Goal: Contribute content

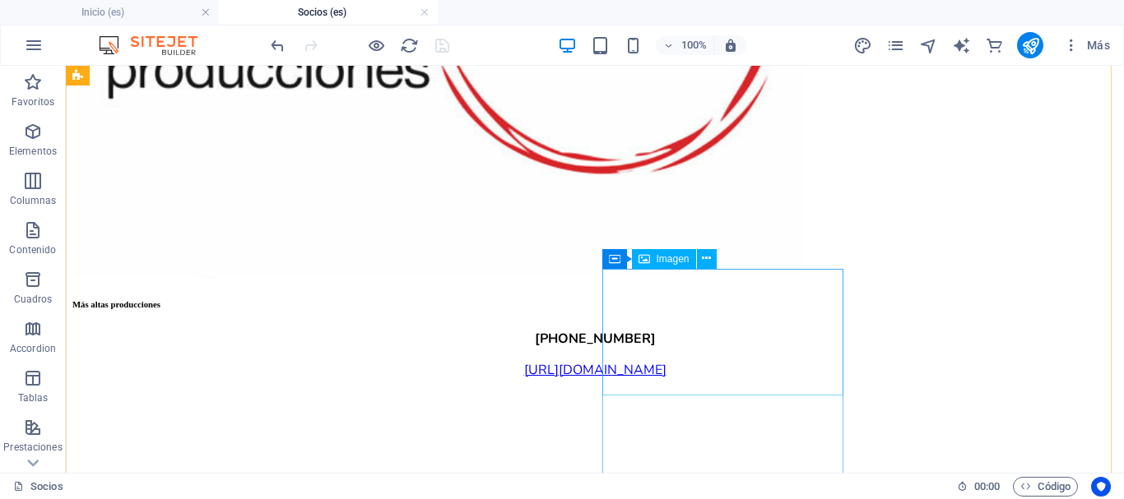
scroll to position [6829, 0]
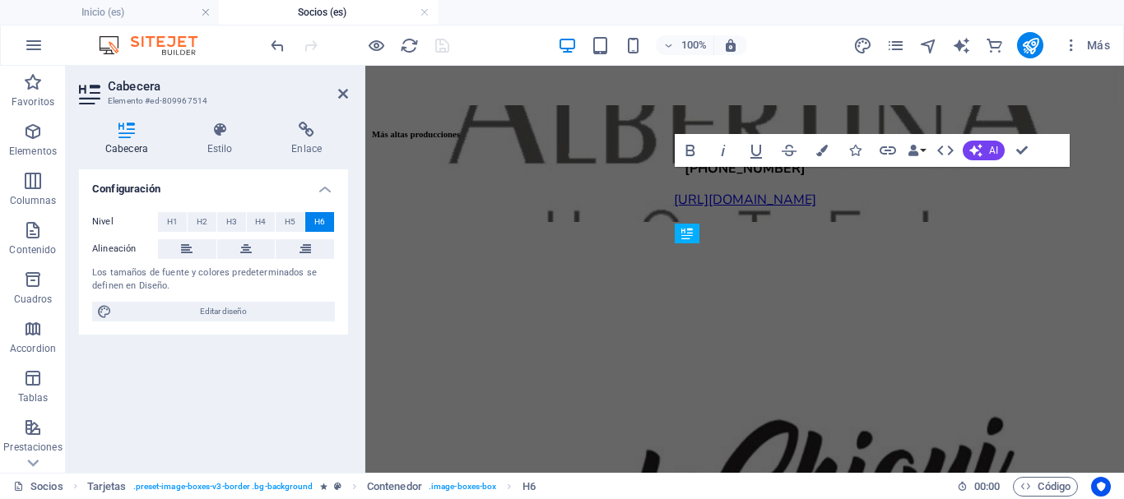
scroll to position [5754, 0]
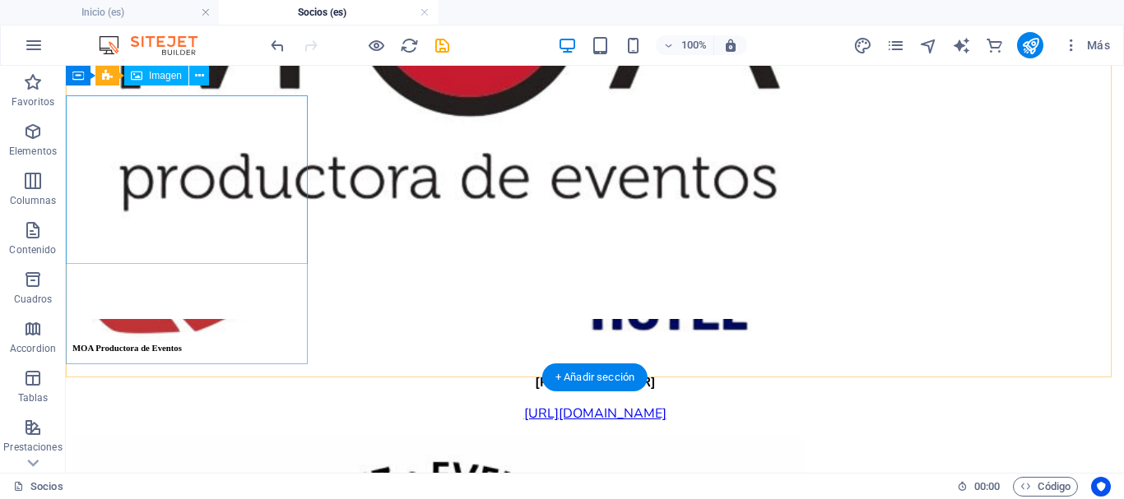
scroll to position [4882, 0]
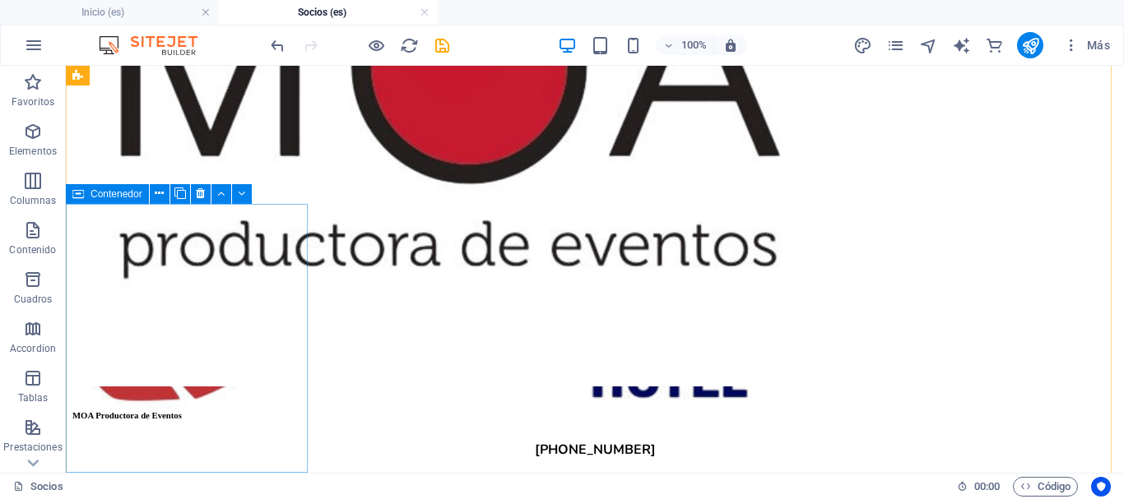
click at [80, 191] on icon at bounding box center [78, 194] width 12 height 20
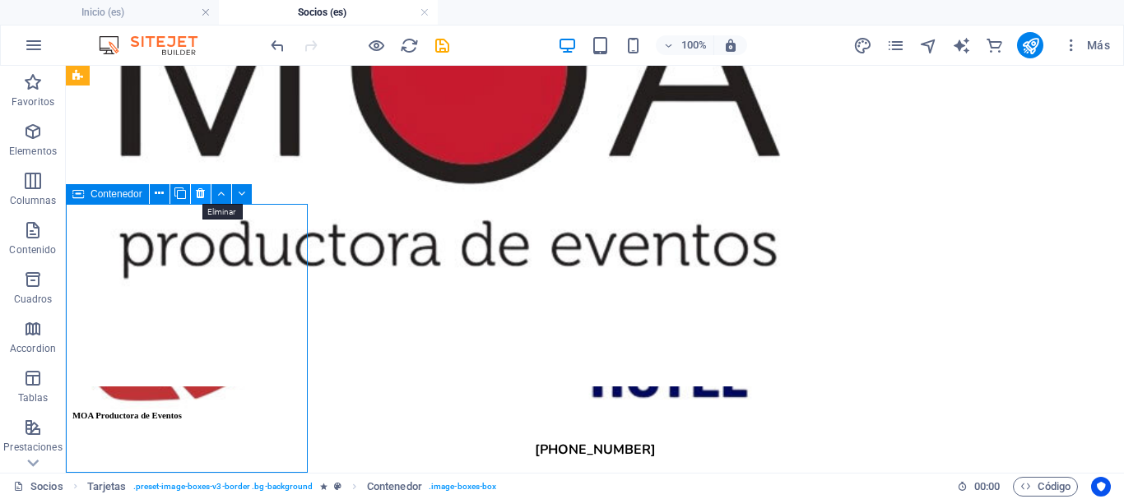
click at [203, 192] on icon at bounding box center [200, 193] width 9 height 17
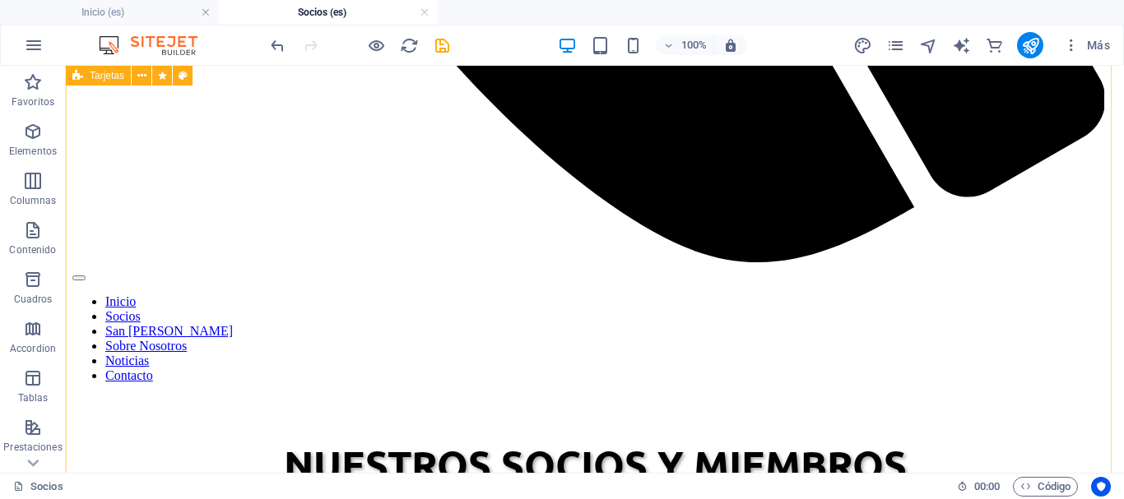
scroll to position [1262, 0]
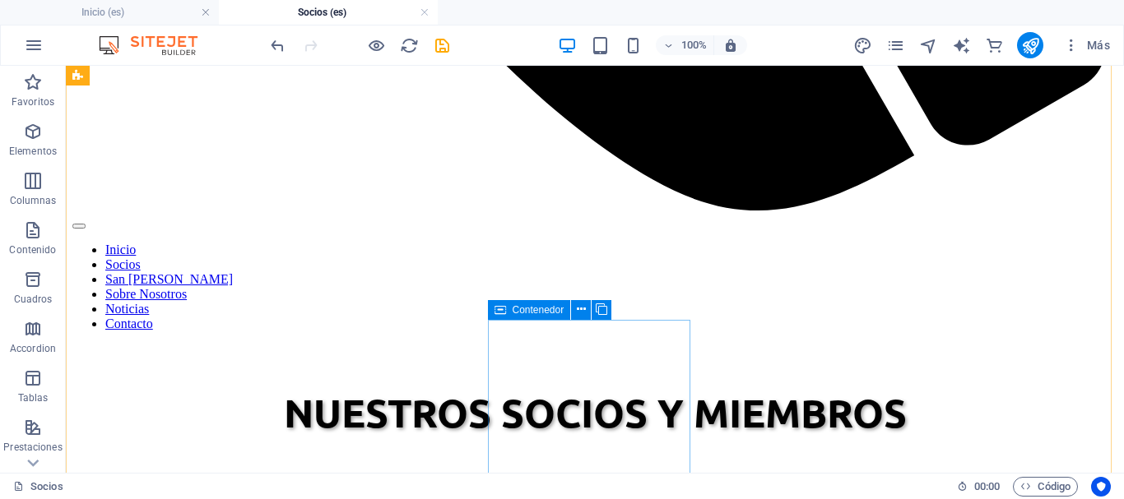
click at [502, 309] on icon at bounding box center [500, 310] width 12 height 20
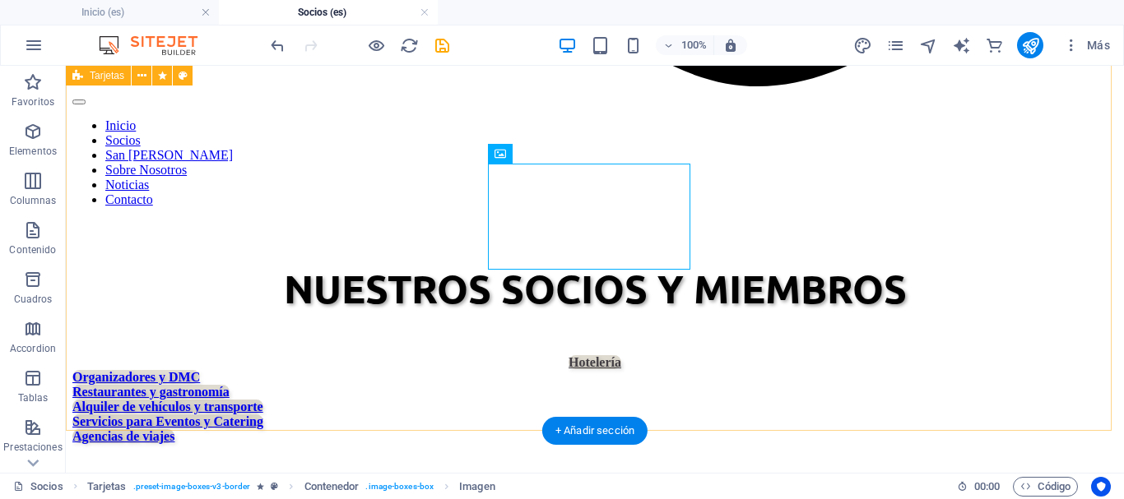
scroll to position [1427, 0]
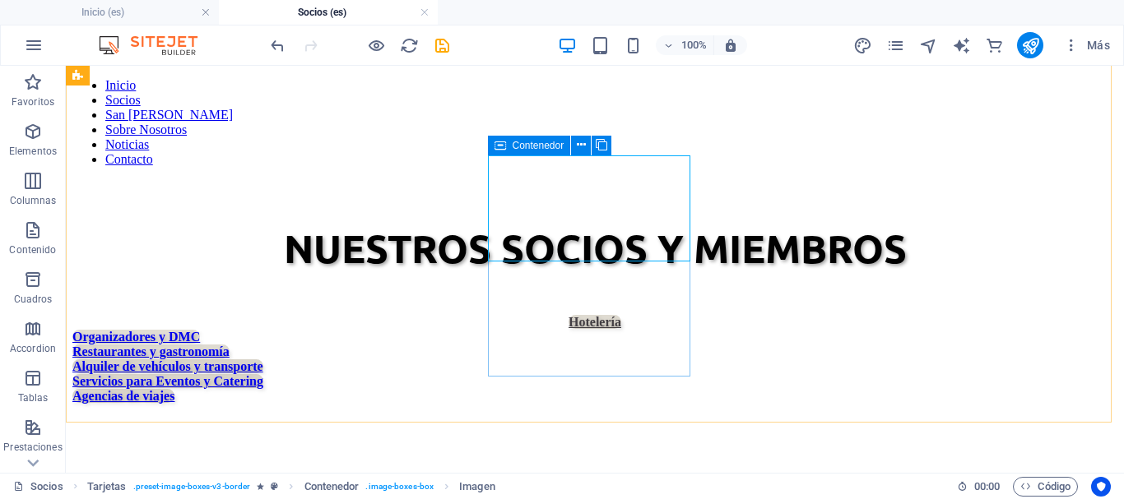
click at [513, 142] on span "Contenedor" at bounding box center [539, 146] width 52 height 10
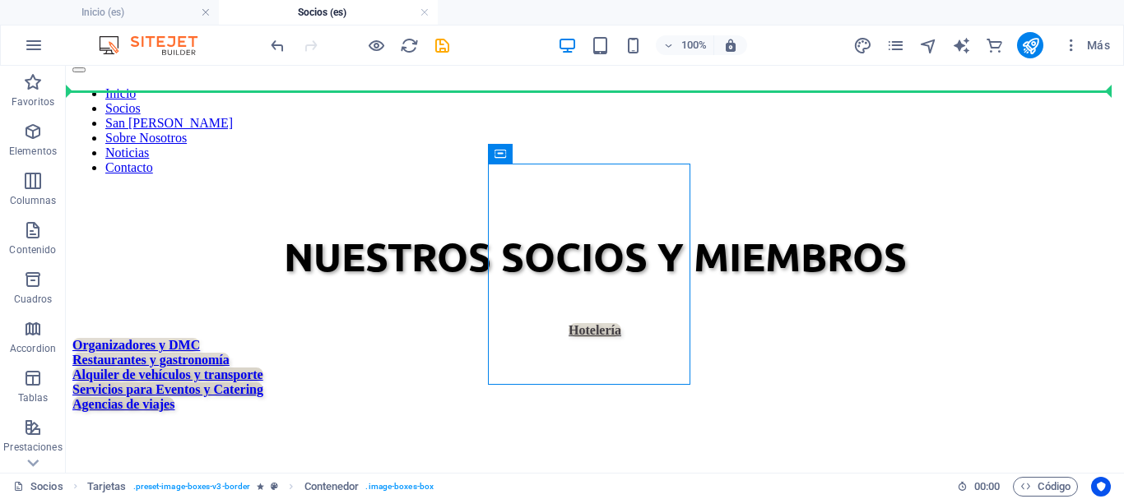
scroll to position [1409, 0]
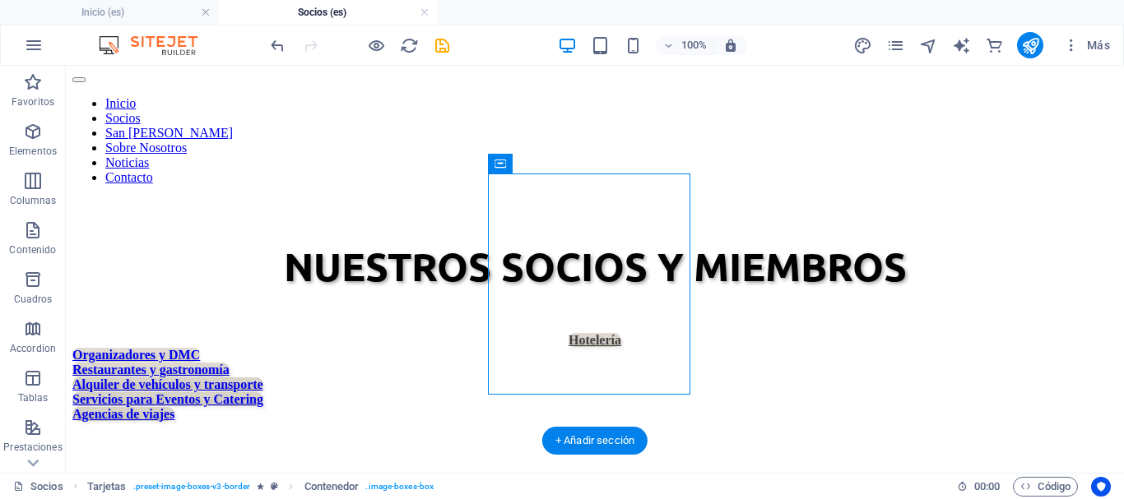
drag, startPoint x: 573, startPoint y: 210, endPoint x: 534, endPoint y: 360, distance: 155.7
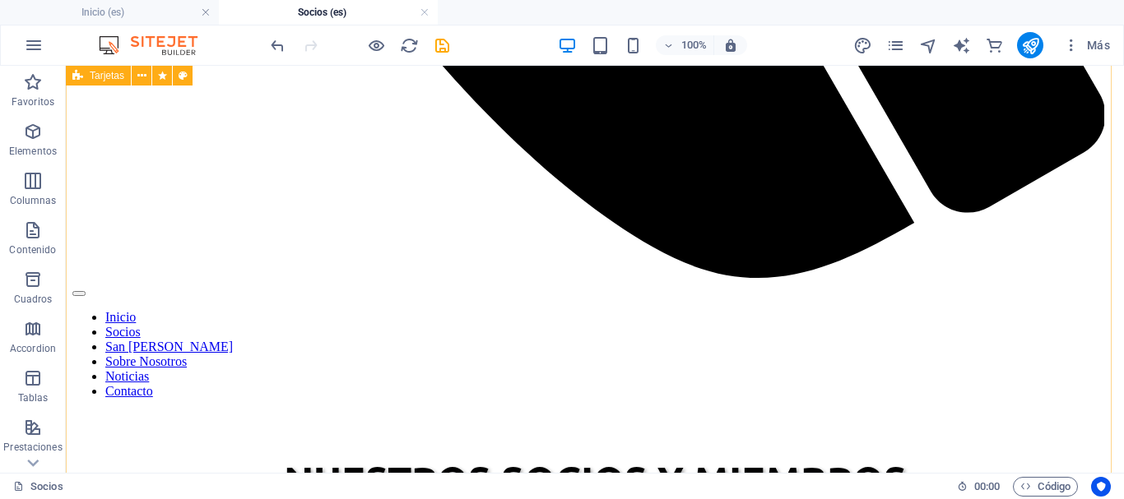
scroll to position [1244, 0]
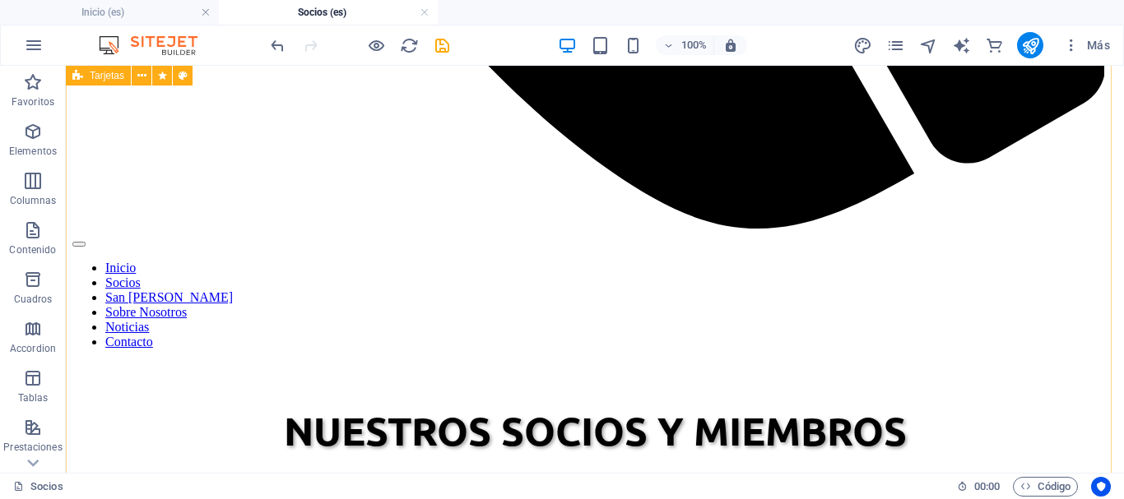
select select "px"
select select "%"
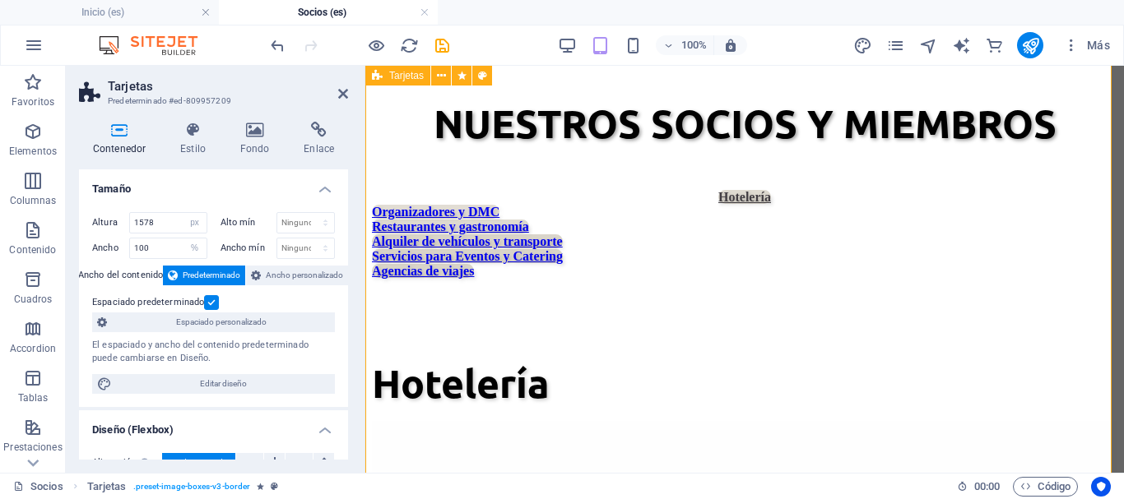
scroll to position [996, 0]
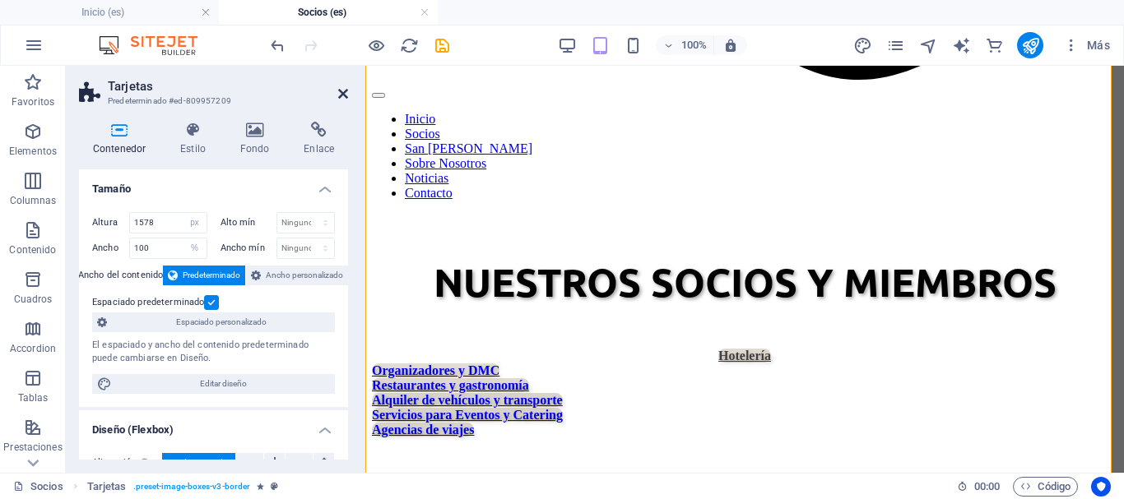
click at [341, 95] on icon at bounding box center [343, 93] width 10 height 13
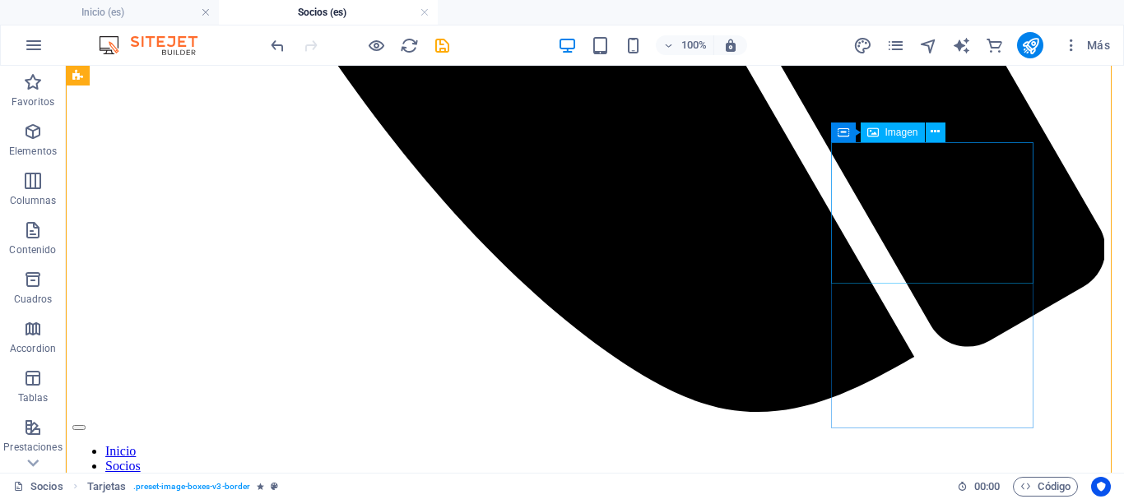
scroll to position [1009, 0]
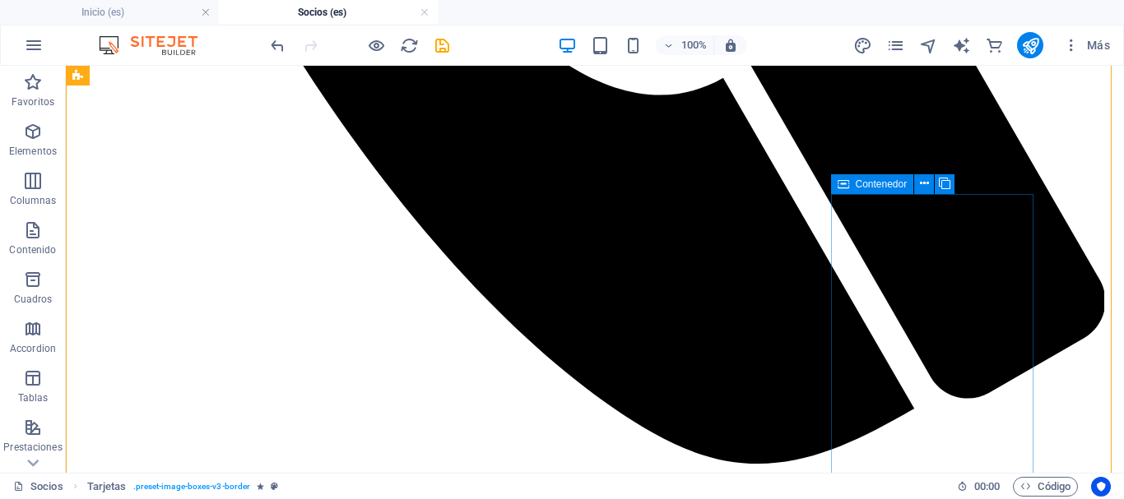
click at [844, 179] on icon at bounding box center [844, 184] width 12 height 20
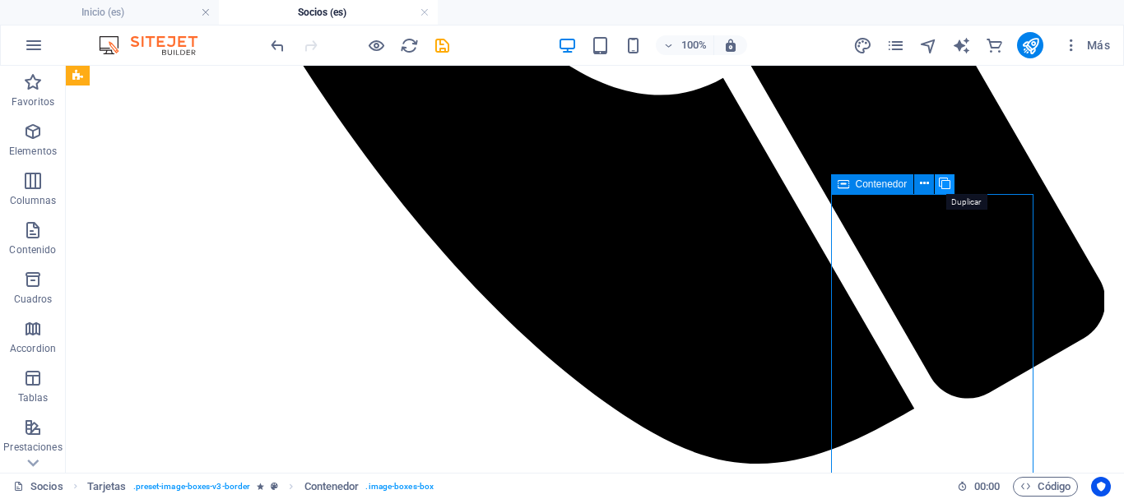
click at [946, 184] on icon at bounding box center [945, 183] width 12 height 17
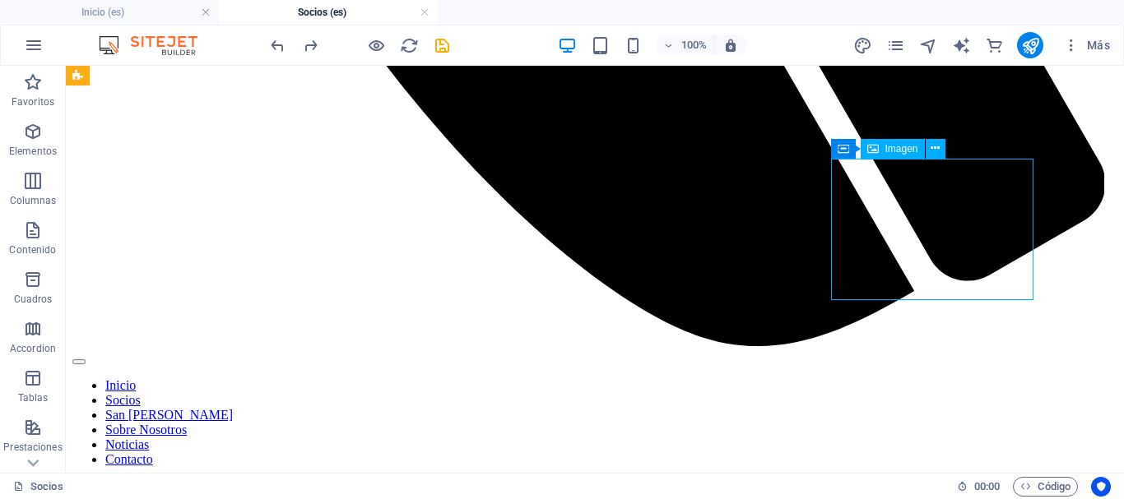
scroll to position [1044, 0]
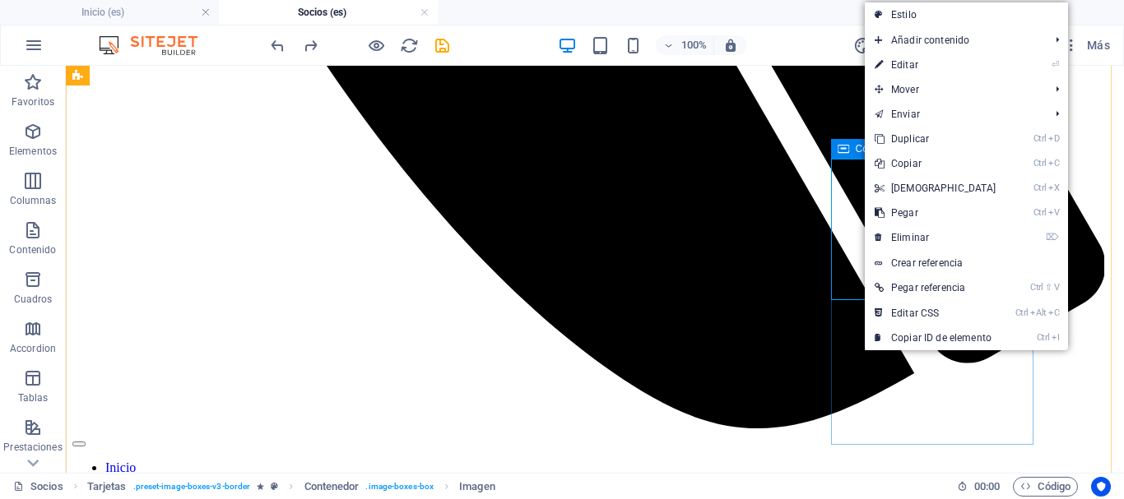
click at [838, 147] on icon at bounding box center [844, 149] width 12 height 20
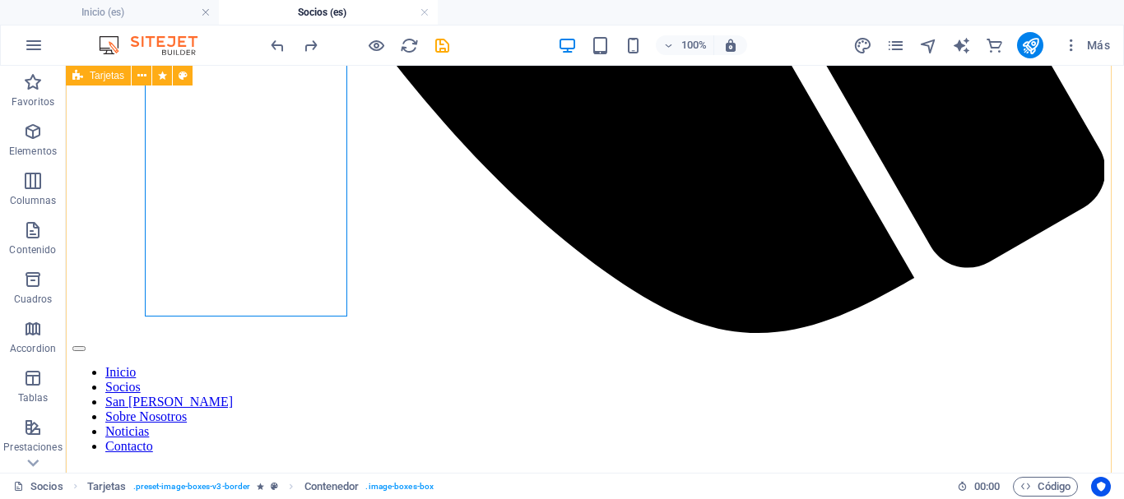
scroll to position [1209, 0]
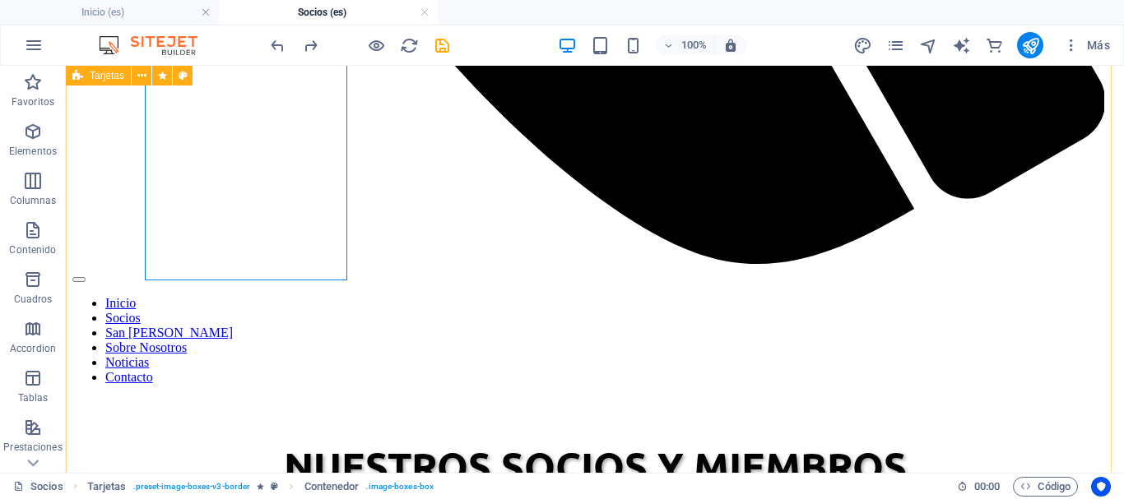
select select "px"
select select "%"
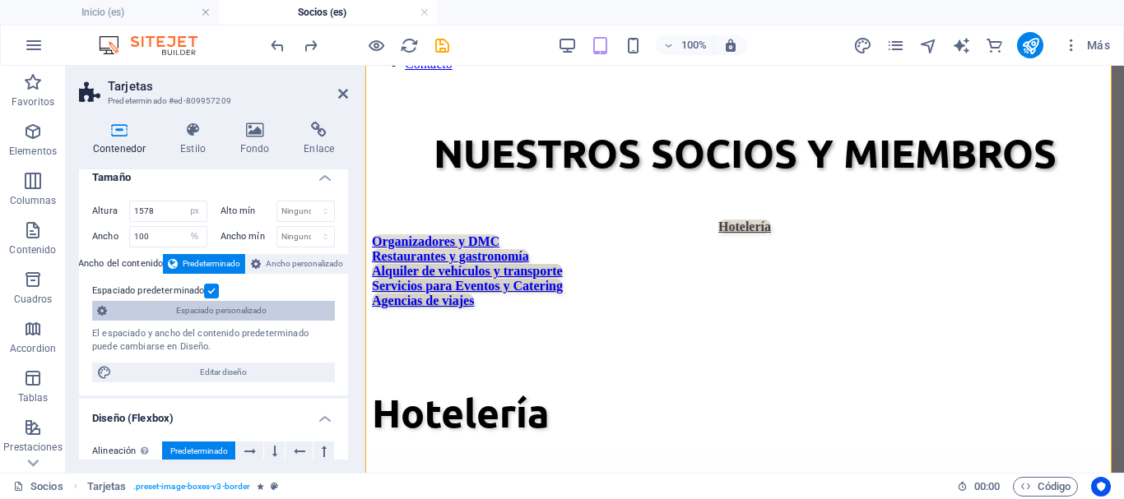
scroll to position [0, 0]
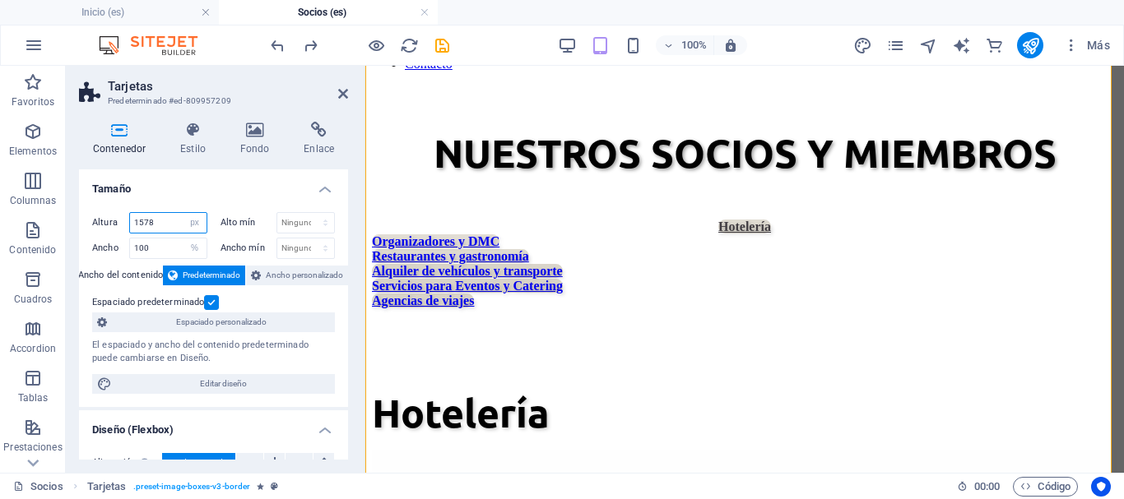
drag, startPoint x: 165, startPoint y: 225, endPoint x: 143, endPoint y: 225, distance: 22.2
click at [143, 225] on input "1578" at bounding box center [168, 223] width 77 height 20
type input "1500"
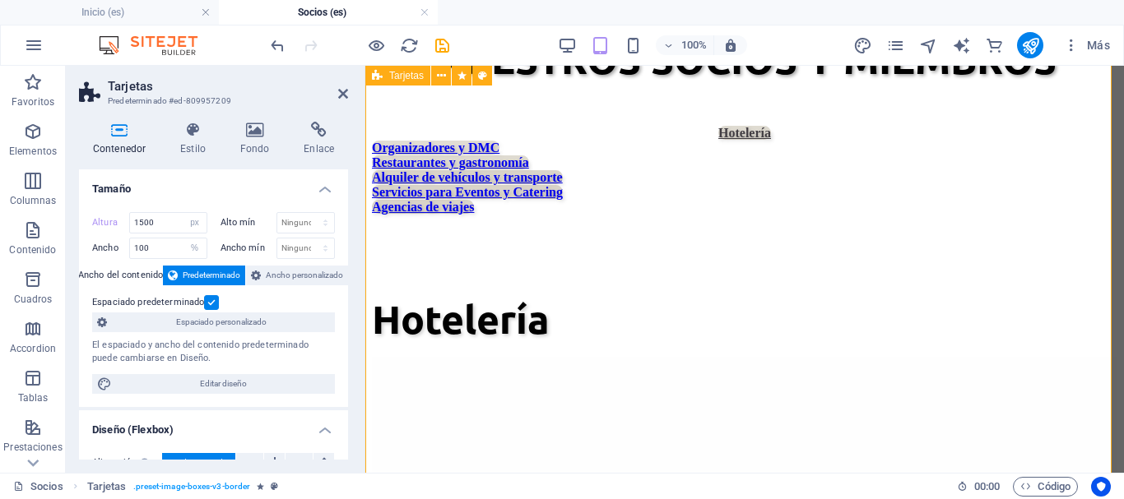
scroll to position [1207, 0]
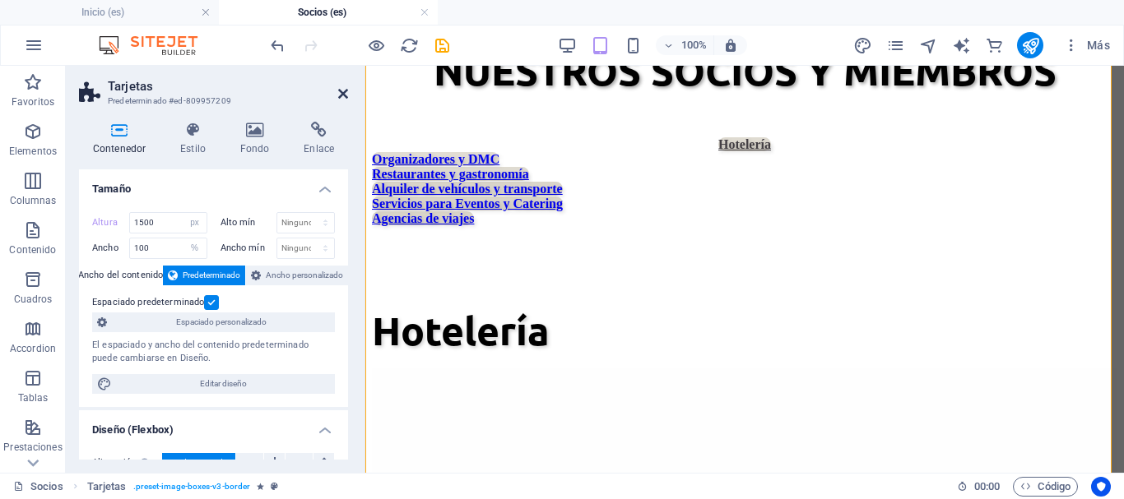
click at [342, 96] on icon at bounding box center [343, 93] width 10 height 13
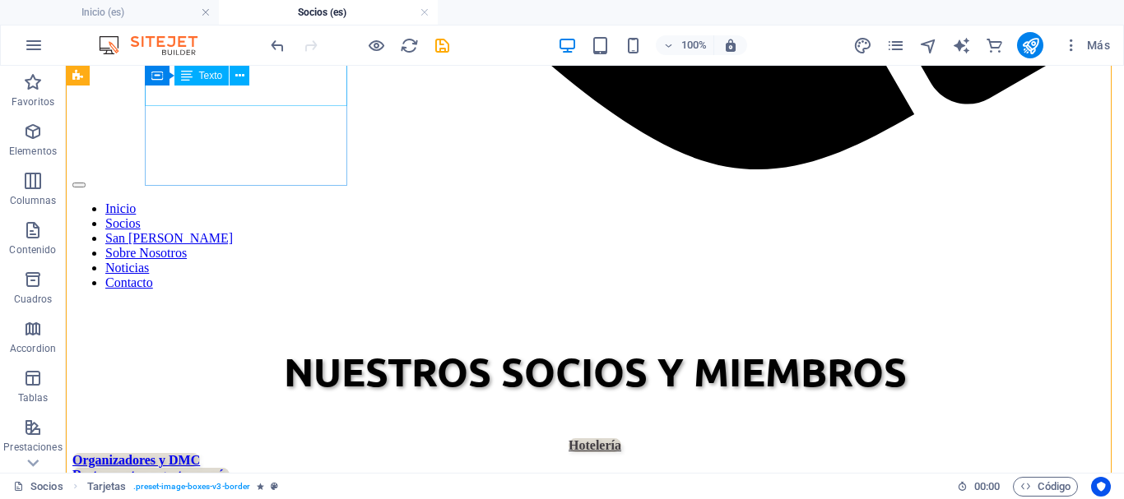
scroll to position [1221, 0]
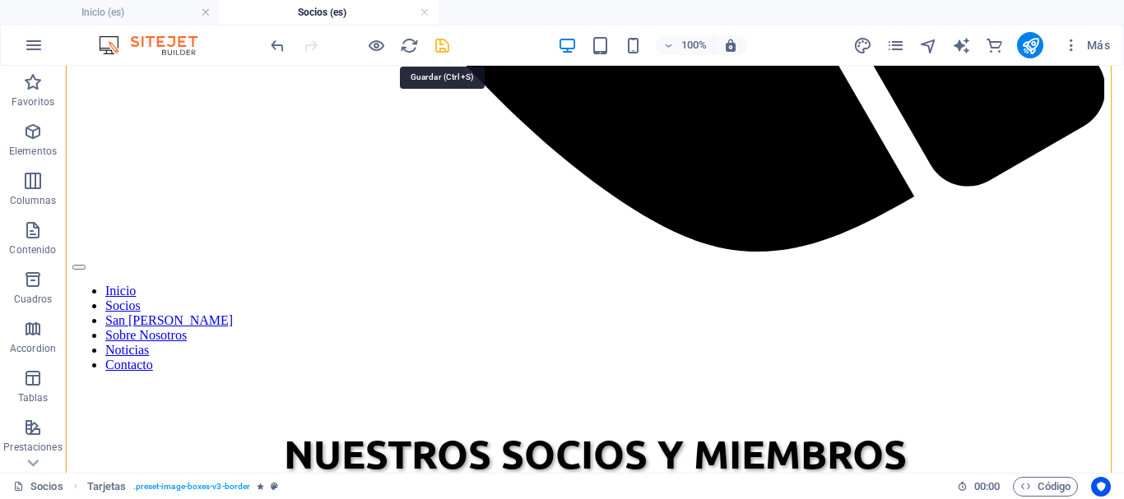
drag, startPoint x: 445, startPoint y: 40, endPoint x: 384, endPoint y: 18, distance: 64.8
click at [445, 40] on icon "save" at bounding box center [442, 45] width 19 height 19
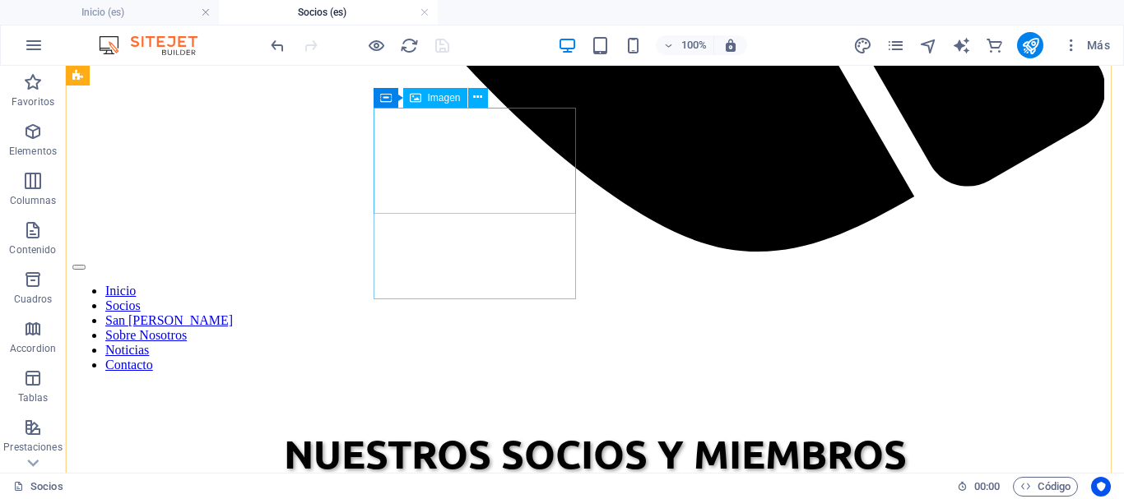
scroll to position [810, 0]
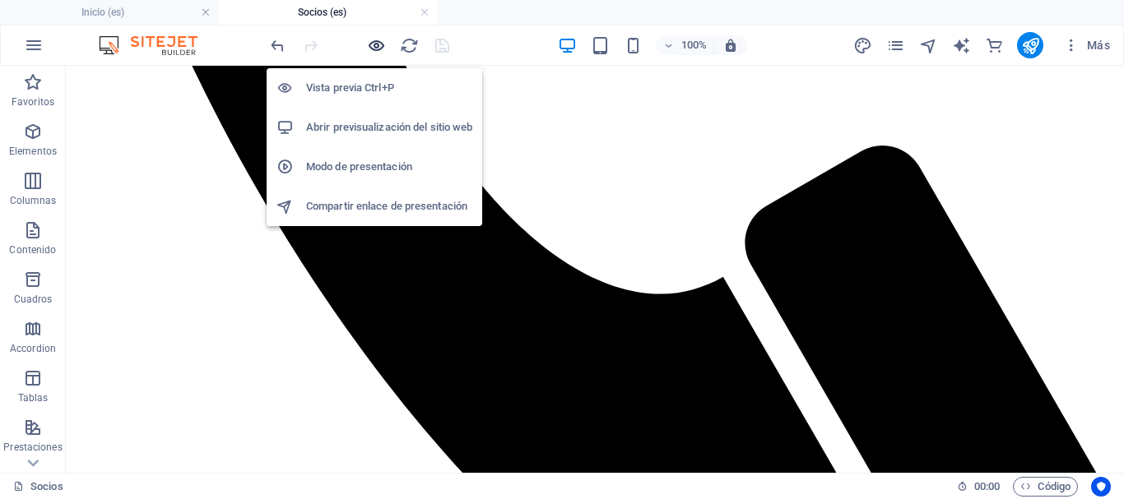
click at [374, 48] on icon "button" at bounding box center [376, 45] width 19 height 19
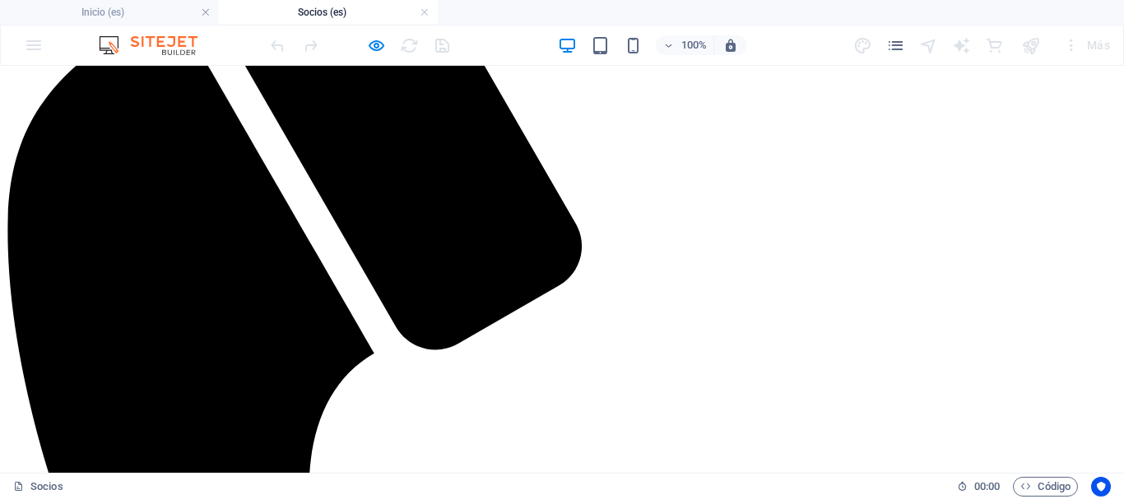
scroll to position [151, 0]
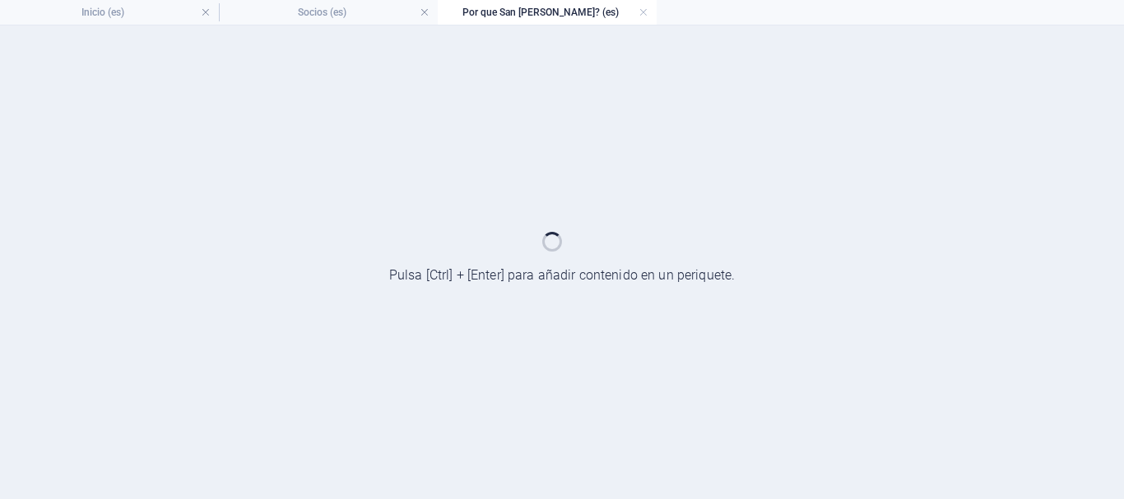
scroll to position [0, 0]
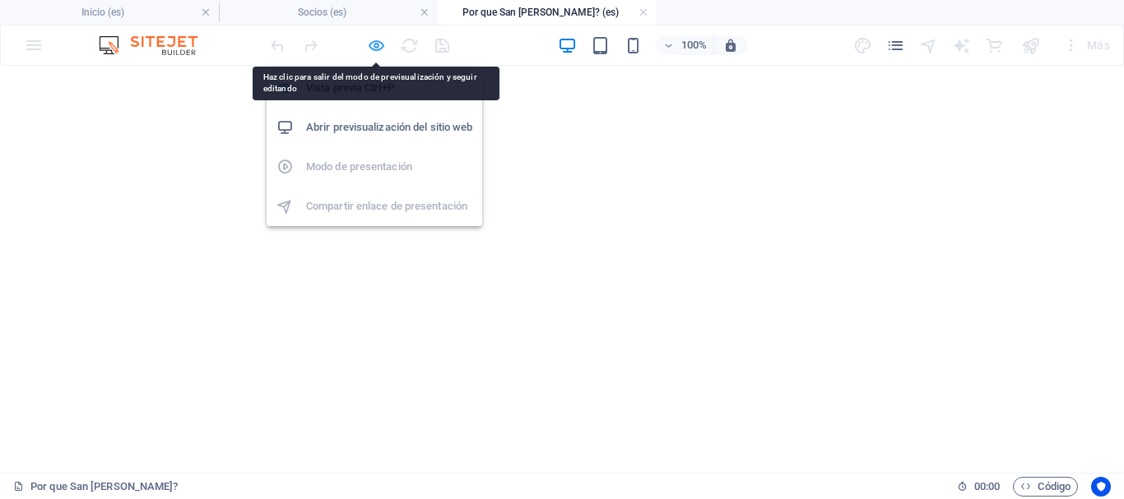
click at [372, 47] on icon "button" at bounding box center [376, 45] width 19 height 19
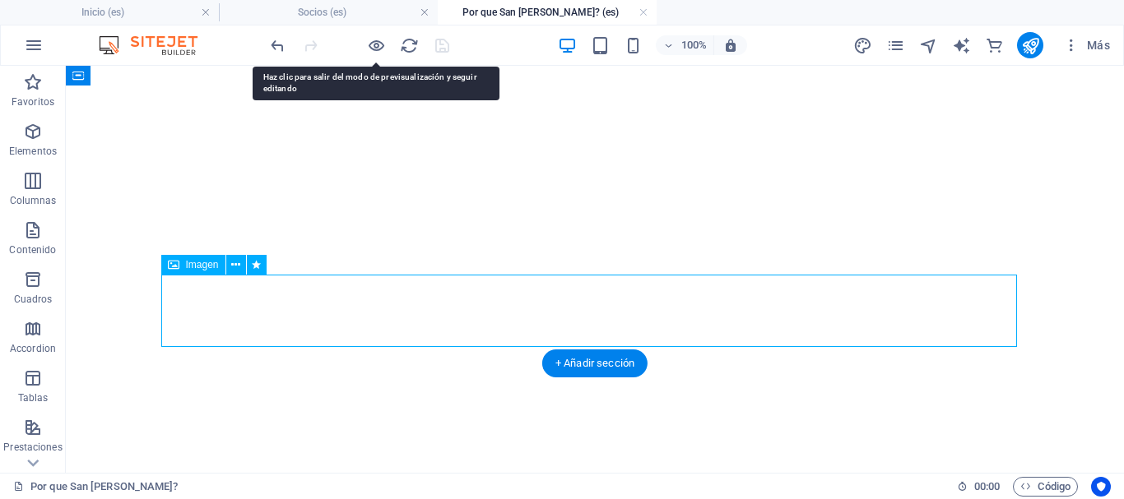
select select "%"
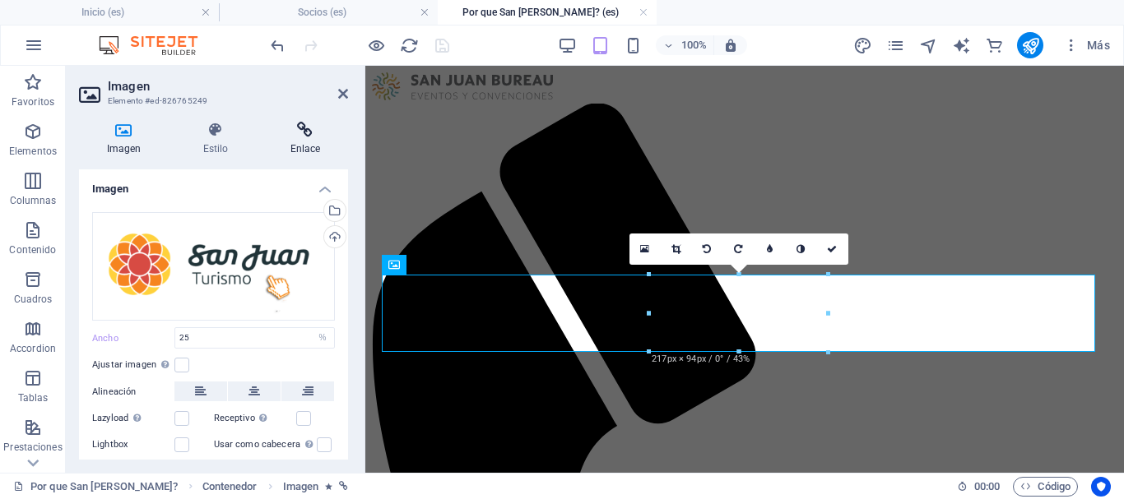
scroll to position [239, 0]
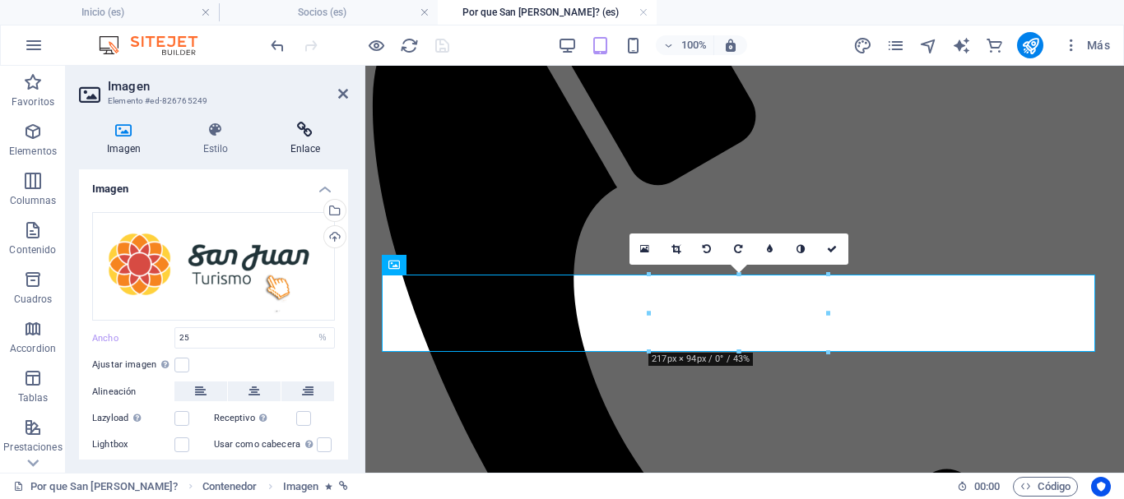
click at [290, 125] on icon at bounding box center [305, 130] width 86 height 16
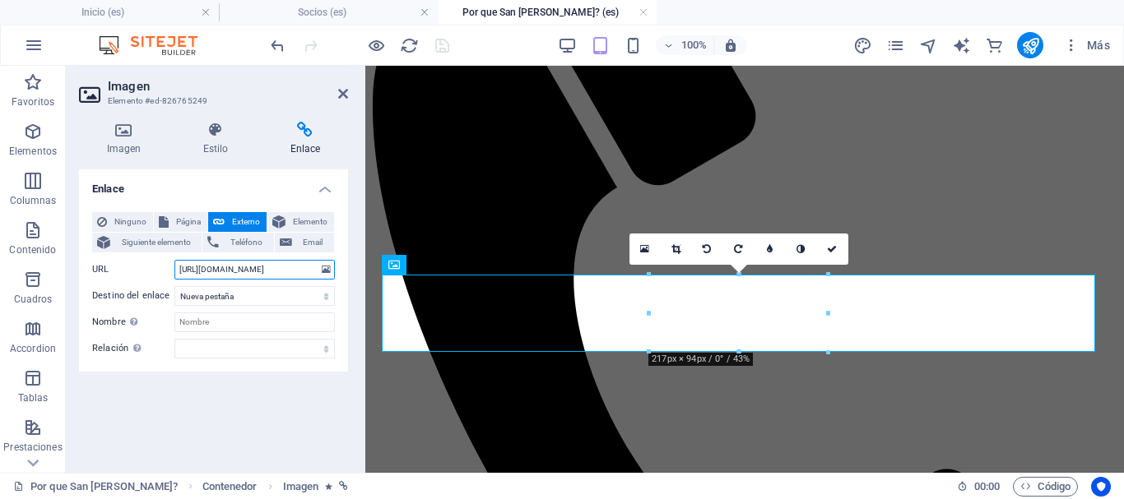
click at [271, 265] on input "https://sisanjuan.gob.ar/23-secciones/turismo-y-cultura" at bounding box center [254, 270] width 160 height 20
drag, startPoint x: 177, startPoint y: 267, endPoint x: 398, endPoint y: 265, distance: 221.3
click at [398, 265] on div "Imagen Elemento #ed-826765249 Imagen Estilo Enlace Imagen Arrastra archivos aqu…" at bounding box center [595, 269] width 1058 height 407
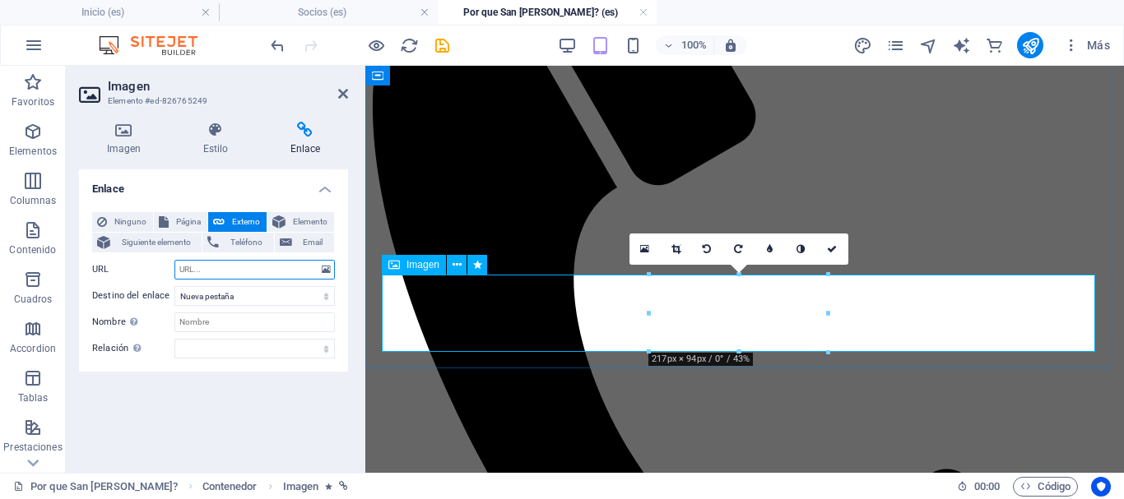
paste input "https://sanjuan.tur.ar/"
type input "https://sanjuan.tur.ar/"
click at [436, 43] on icon "save" at bounding box center [442, 45] width 19 height 19
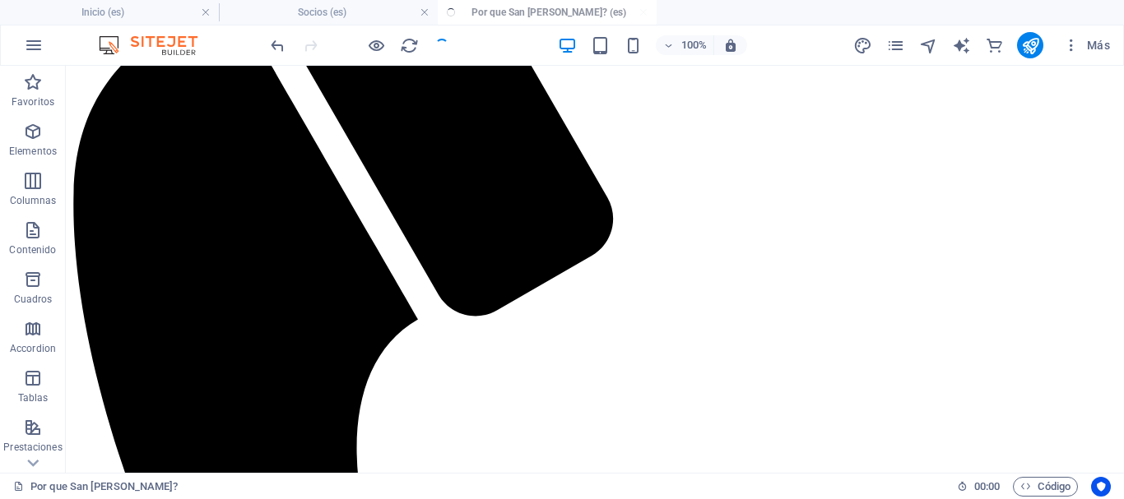
scroll to position [247, 0]
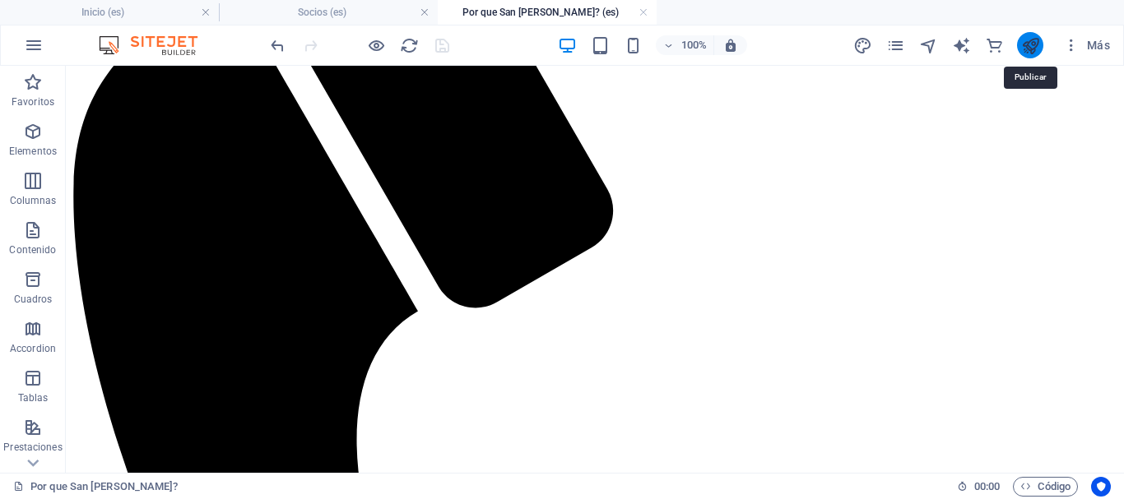
click at [1034, 53] on icon "publish" at bounding box center [1030, 45] width 19 height 19
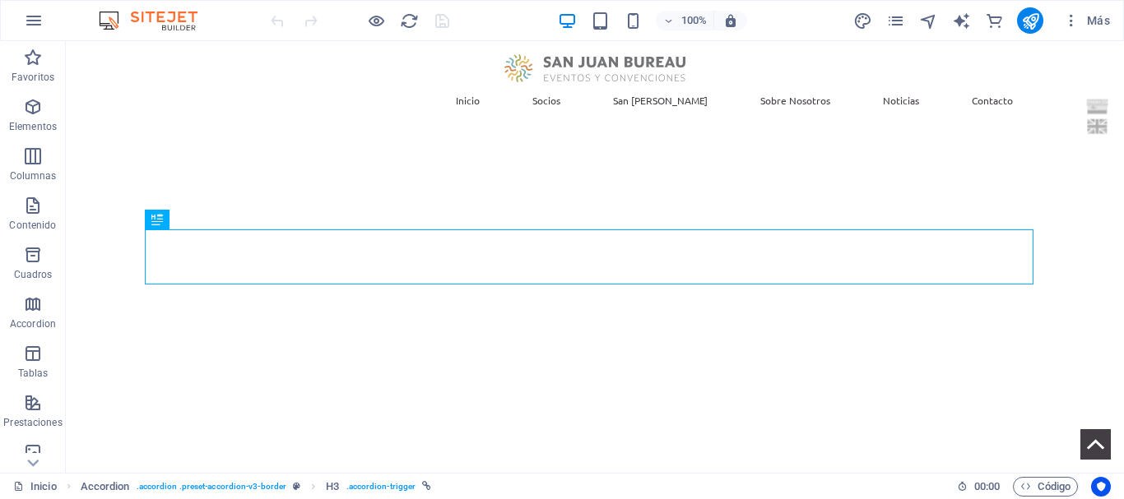
scroll to position [1355, 0]
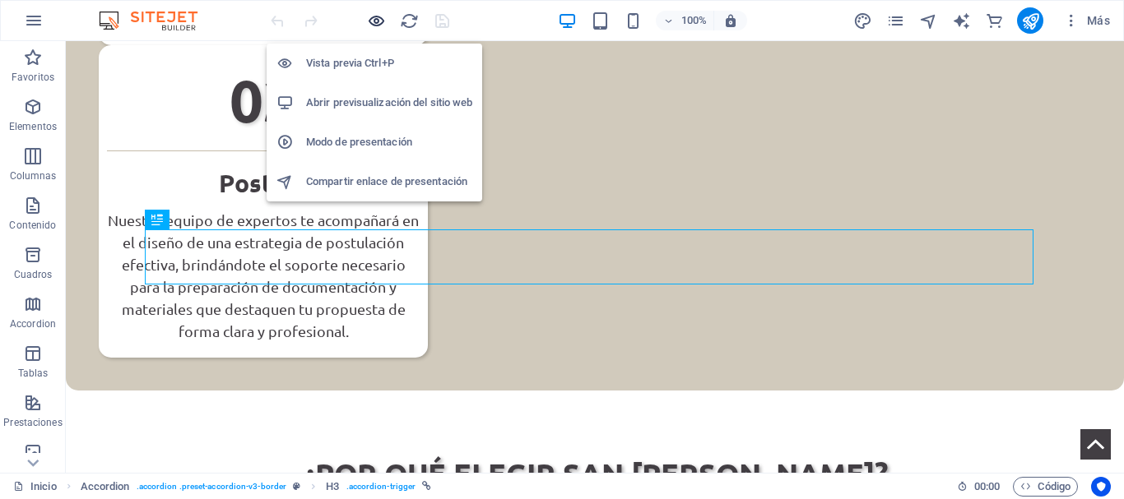
click at [379, 21] on icon "button" at bounding box center [376, 21] width 19 height 19
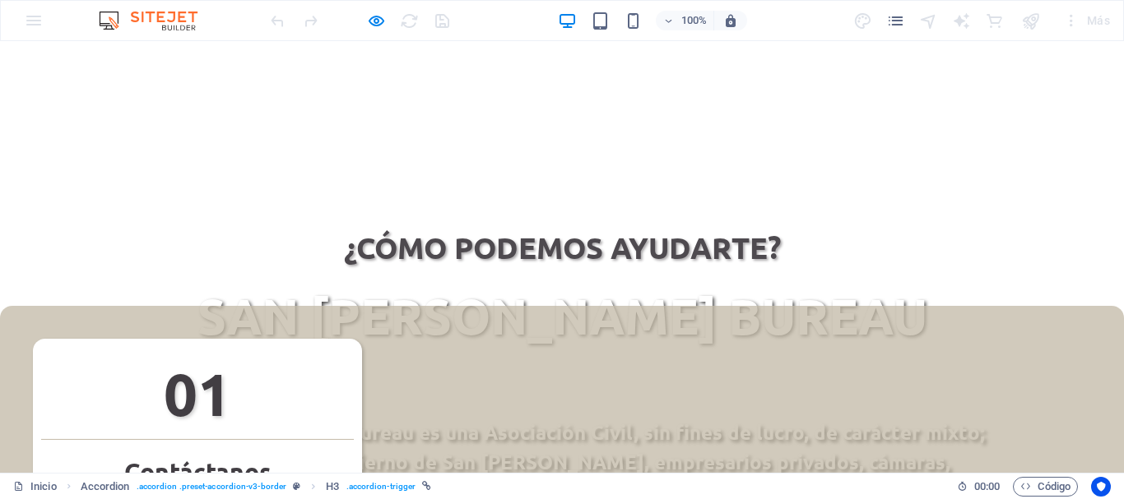
scroll to position [0, 0]
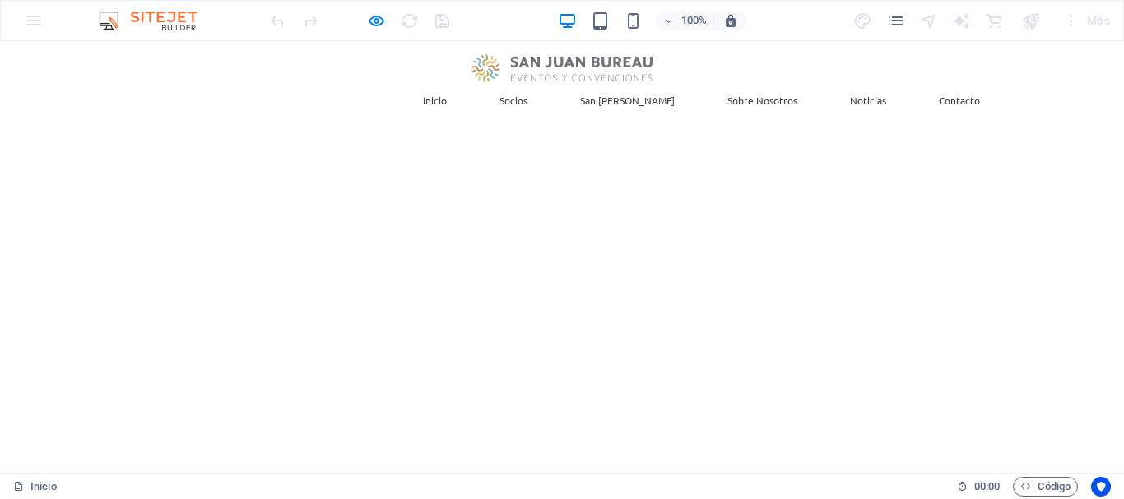
click at [754, 82] on link "Sobre Nosotros" at bounding box center [762, 100] width 96 height 36
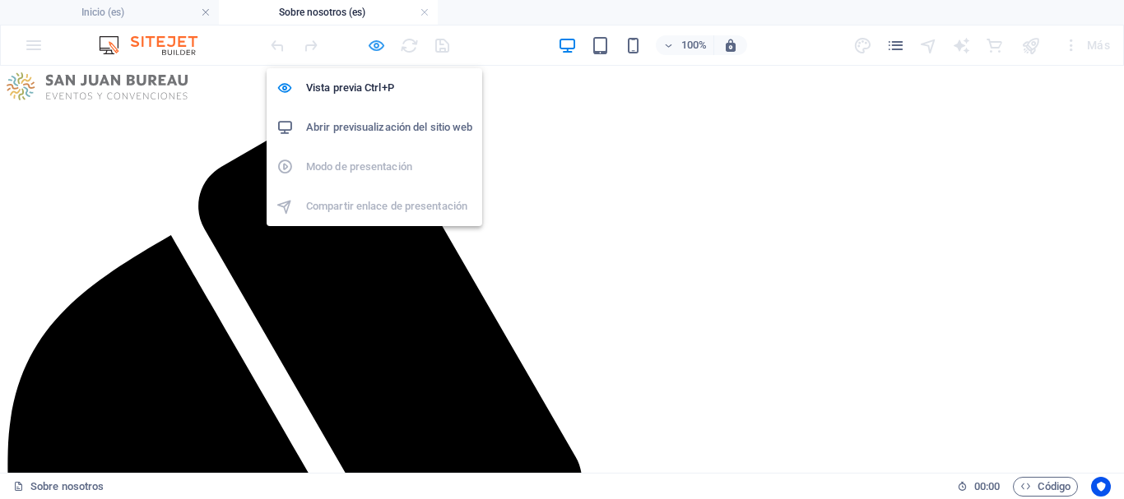
click at [378, 43] on icon "button" at bounding box center [376, 45] width 19 height 19
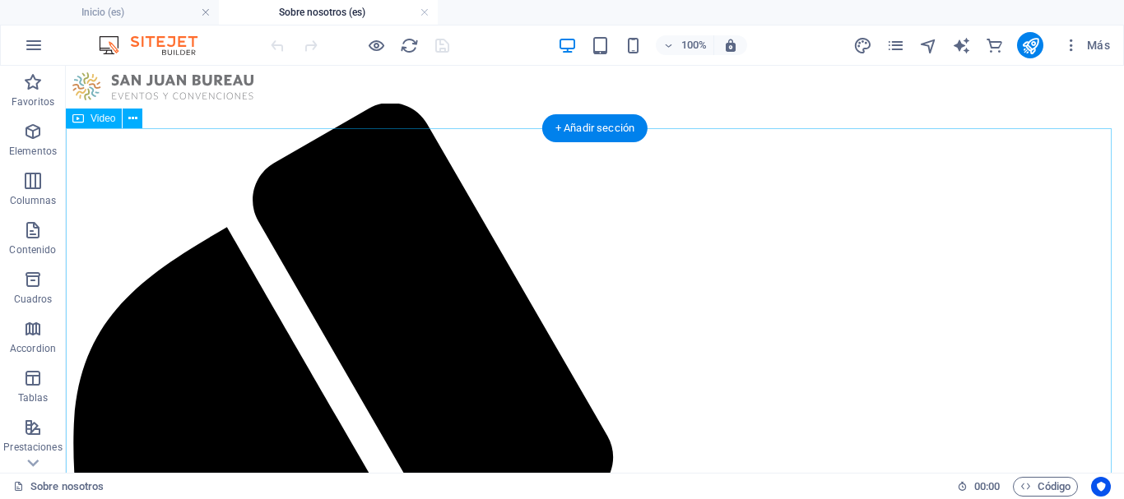
select select "%"
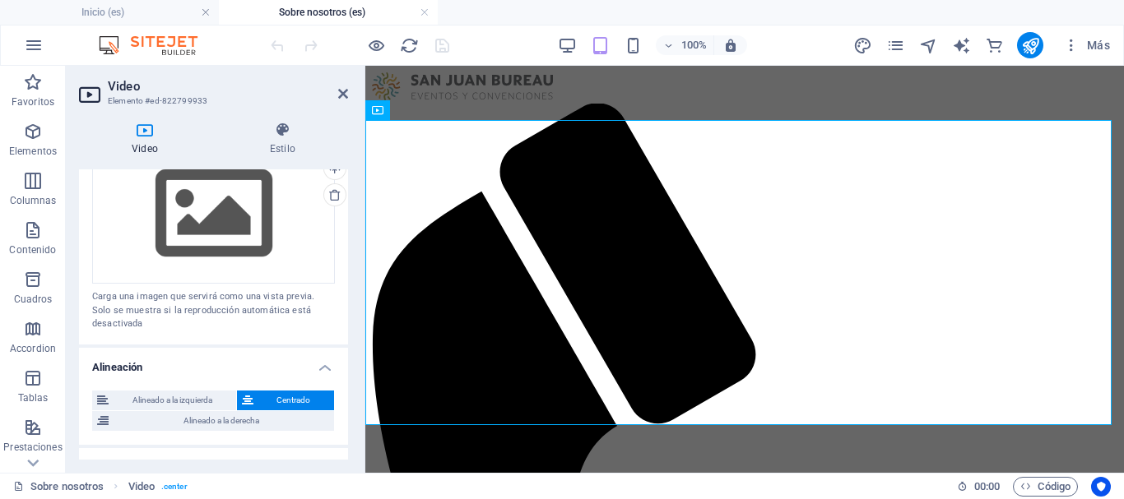
scroll to position [329, 0]
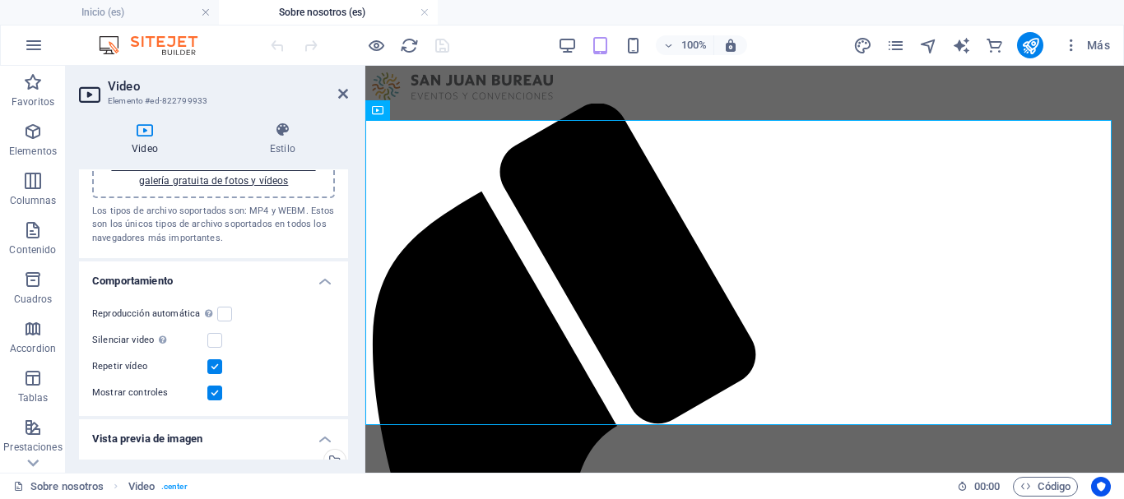
scroll to position [0, 0]
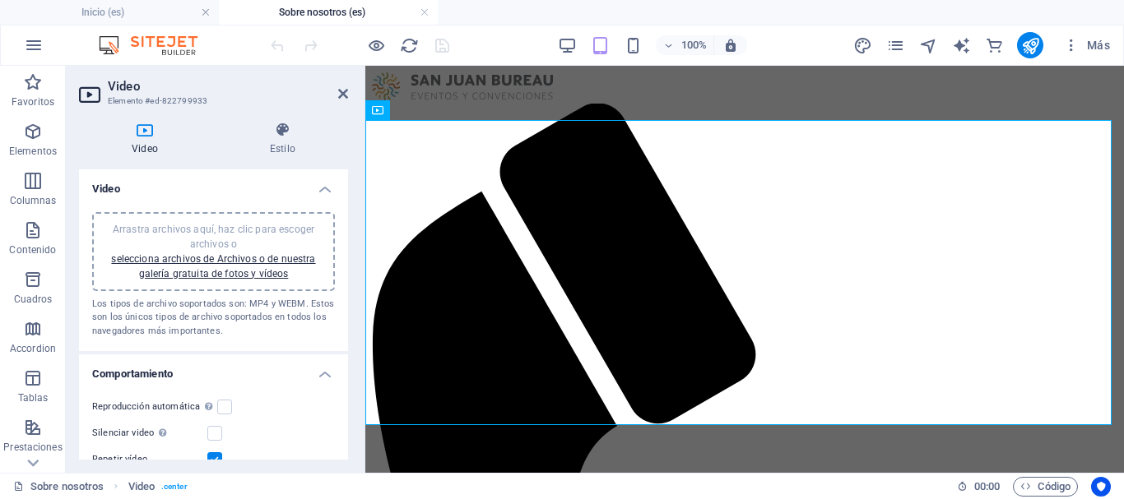
click at [235, 267] on div "Arrastra archivos aquí, haz clic para escoger archivos o selecciona archivos de…" at bounding box center [213, 251] width 223 height 59
click at [390, 106] on span "Video" at bounding box center [402, 110] width 25 height 10
click at [188, 267] on div "Arrastra archivos aquí, haz clic para escoger archivos o selecciona archivos de…" at bounding box center [213, 251] width 223 height 59
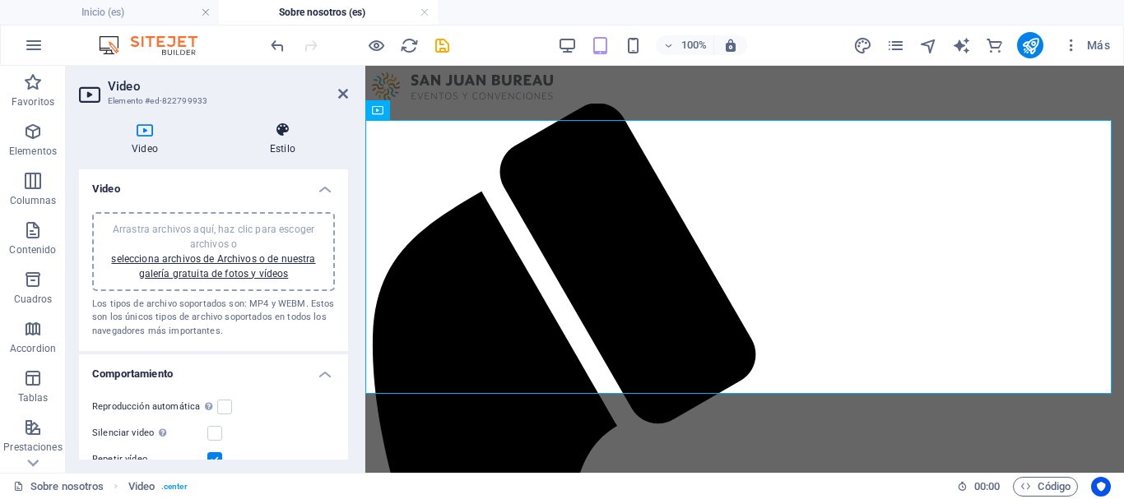
click at [283, 126] on icon at bounding box center [282, 130] width 131 height 16
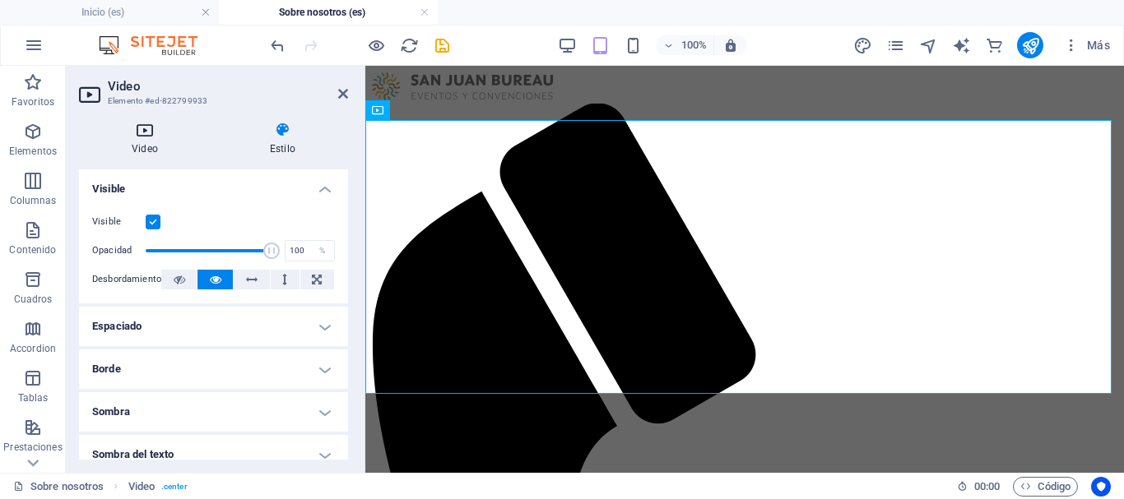
click at [167, 132] on icon at bounding box center [145, 130] width 132 height 16
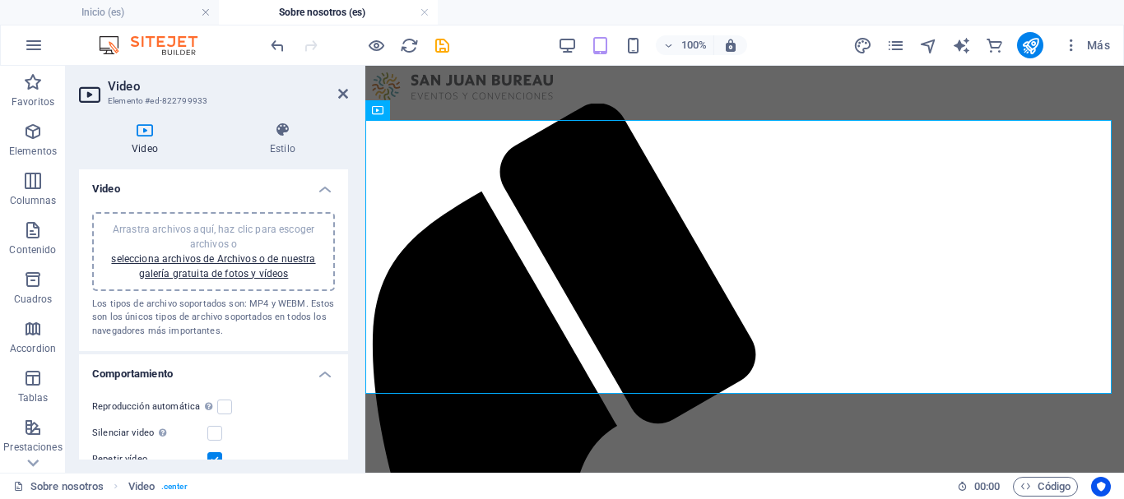
click at [241, 231] on span "Arrastra archivos aquí, haz clic para escoger archivos o selecciona archivos de…" at bounding box center [213, 252] width 204 height 56
click at [235, 269] on link "selecciona archivos de Archivos o de nuestra galería gratuita de fotos y vídeos" at bounding box center [213, 266] width 204 height 26
click at [235, 269] on body "San [PERSON_NAME] Bureau Inicio (es) Sobre nosotros (es) Favoritos Elementos Co…" at bounding box center [562, 249] width 1124 height 499
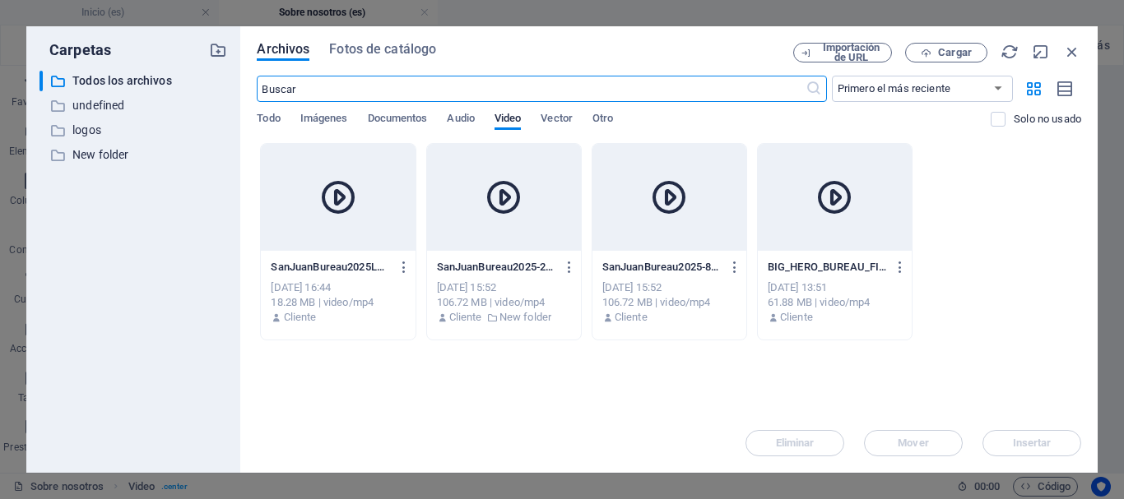
click at [334, 234] on div at bounding box center [338, 197] width 154 height 107
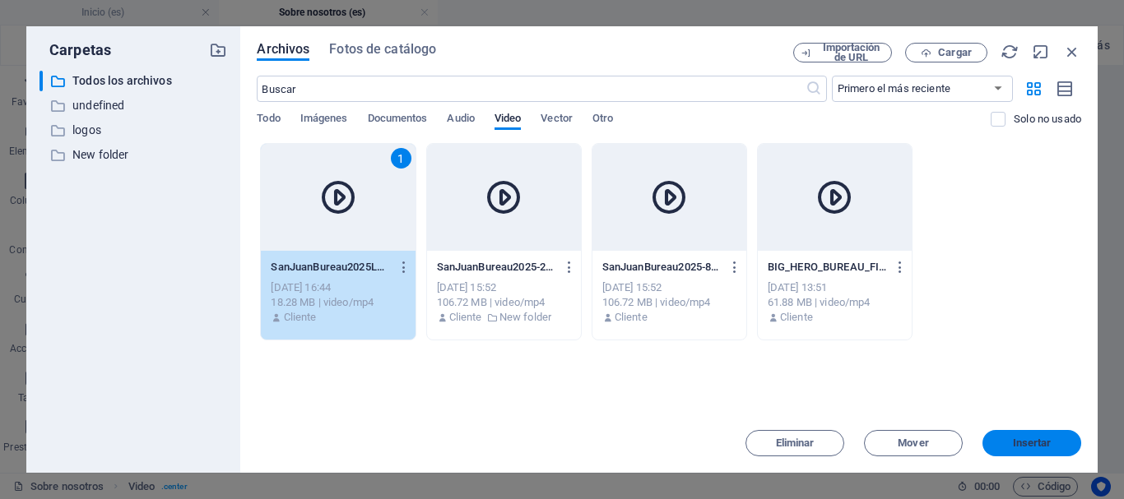
click at [1020, 448] on span "Insertar" at bounding box center [1032, 444] width 39 height 10
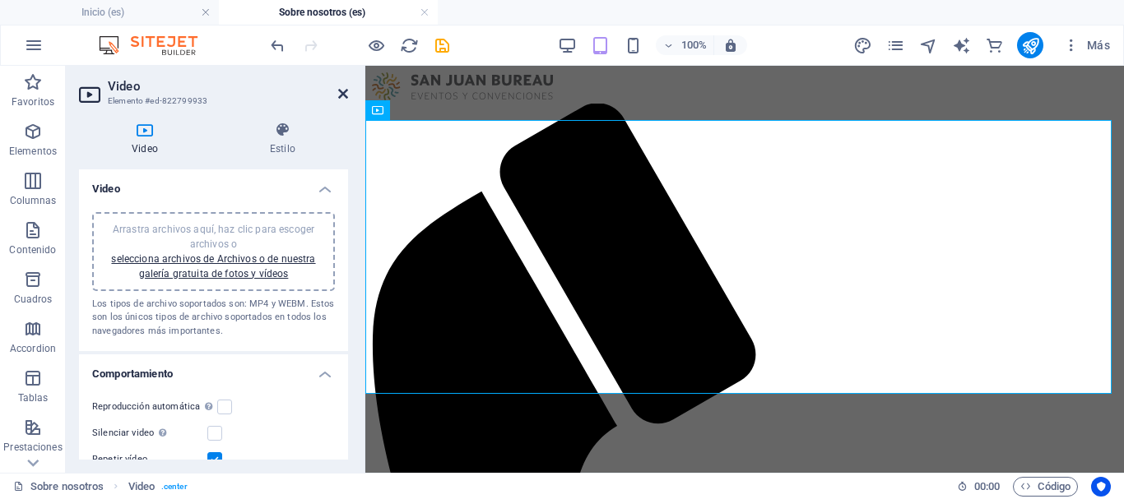
click at [347, 93] on icon at bounding box center [343, 93] width 10 height 13
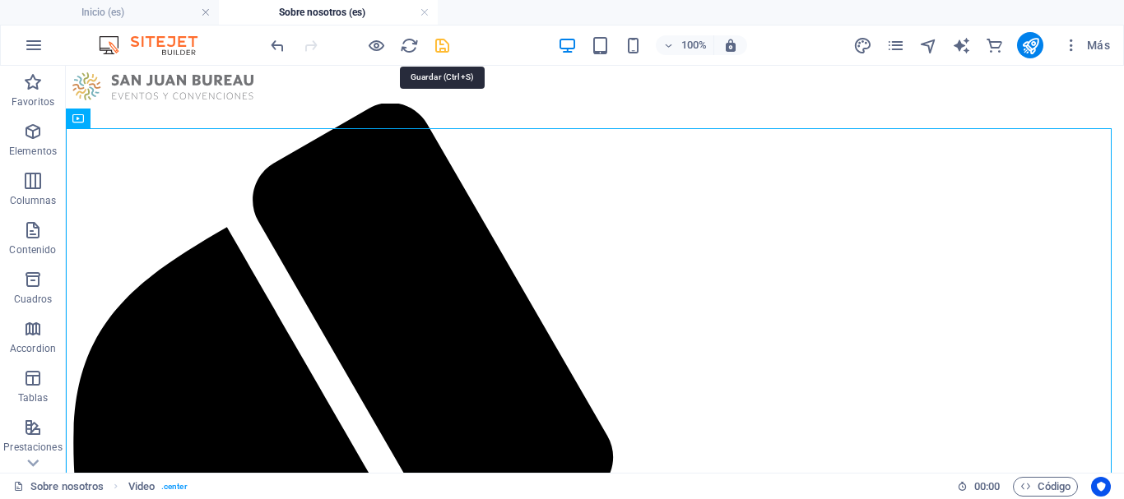
click at [435, 45] on icon "save" at bounding box center [442, 45] width 19 height 19
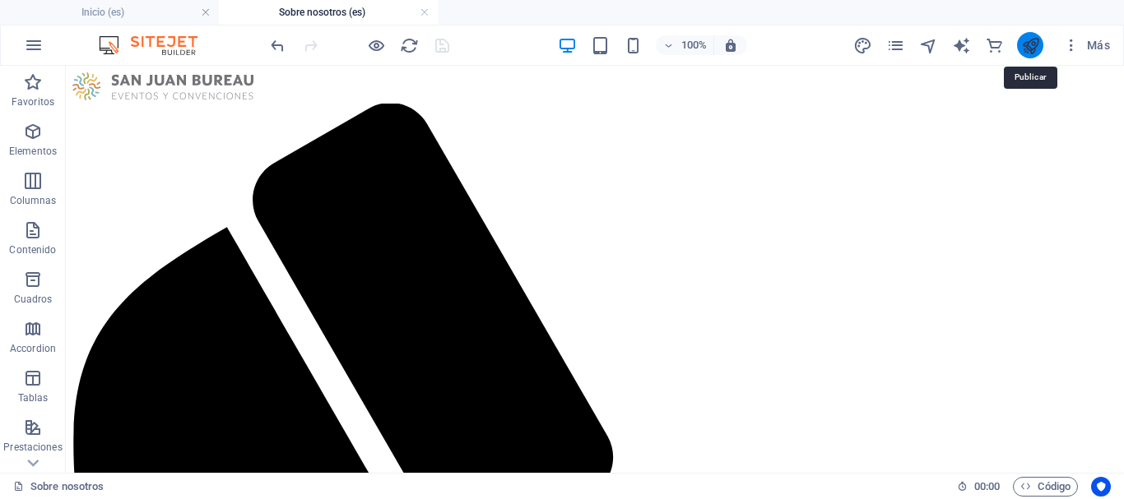
click at [1036, 41] on icon "publish" at bounding box center [1030, 45] width 19 height 19
